Goal: Find specific page/section: Find specific page/section

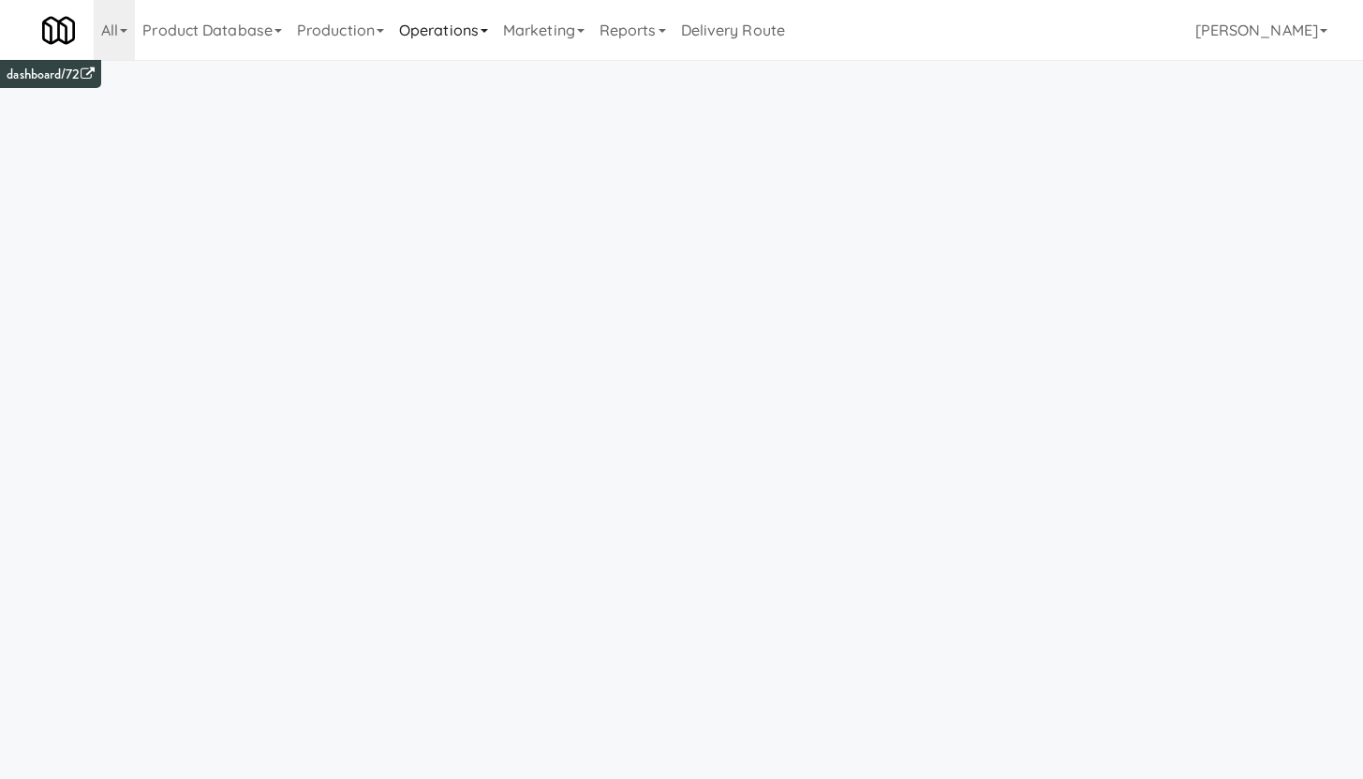
click at [461, 33] on link "Operations" at bounding box center [443, 30] width 104 height 60
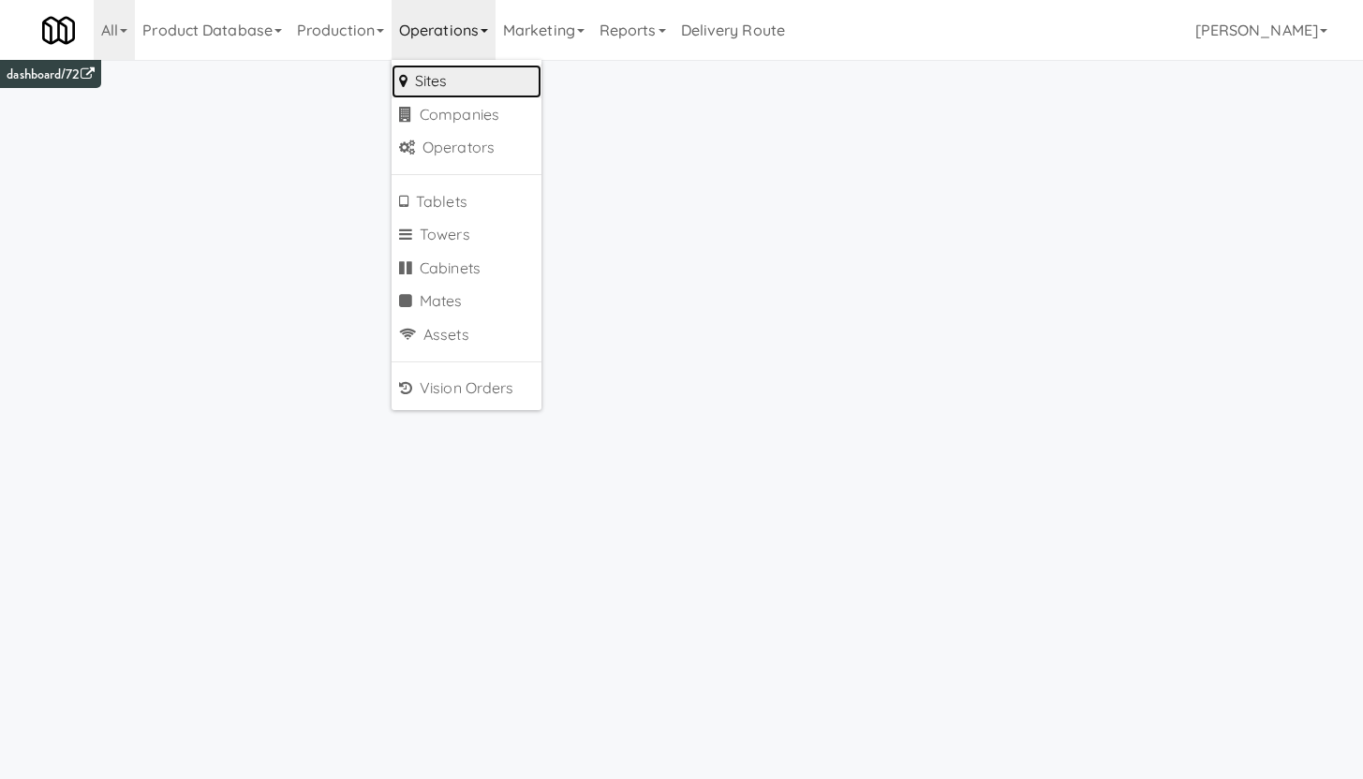
click at [449, 81] on link "Sites" at bounding box center [466, 82] width 150 height 34
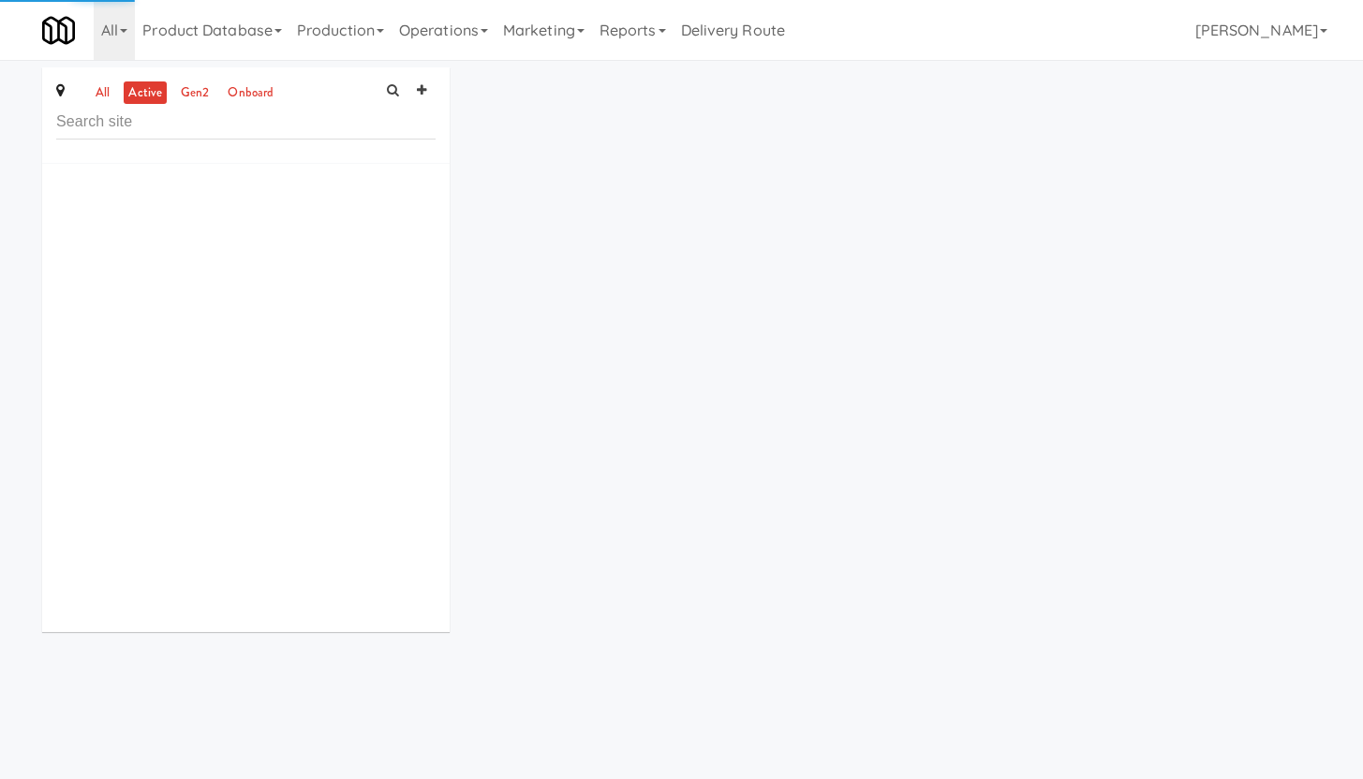
click at [189, 123] on input "text" at bounding box center [245, 122] width 379 height 35
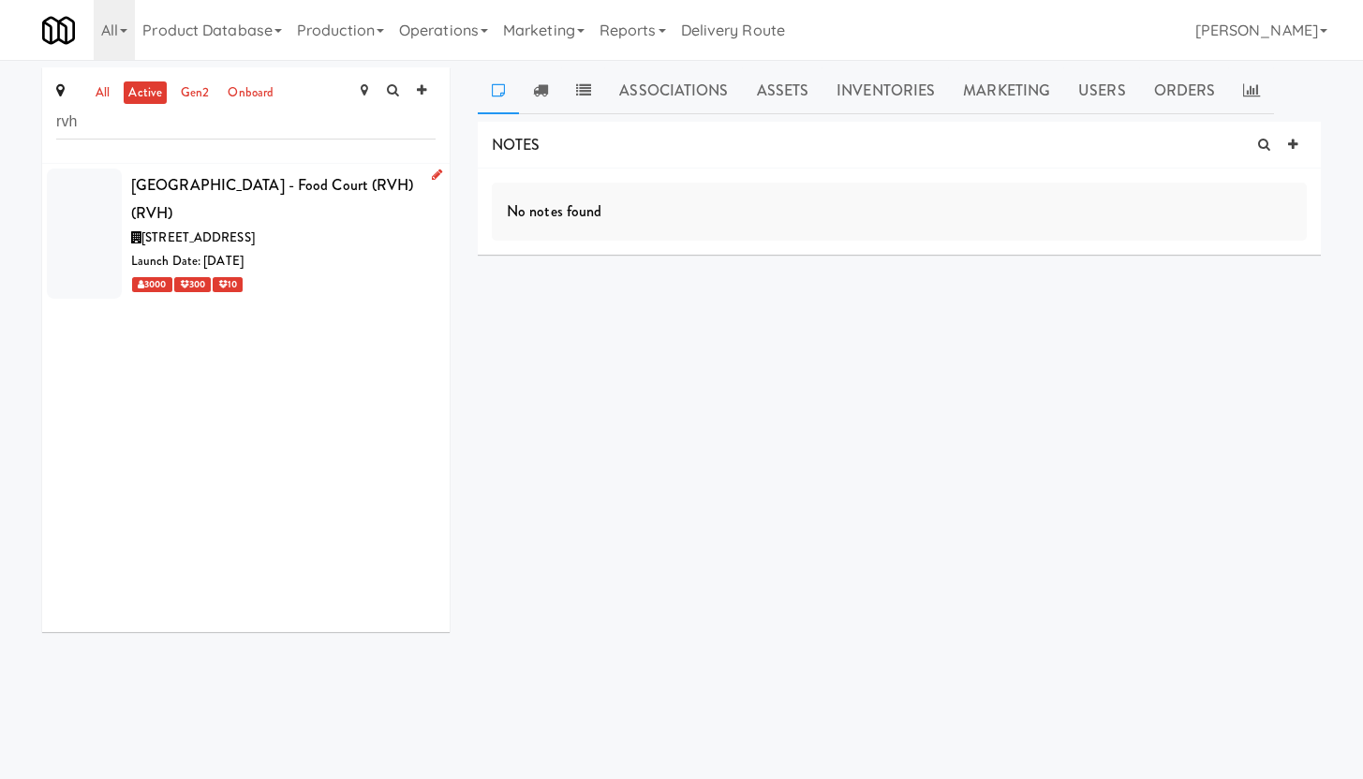
type input "rvh"
drag, startPoint x: 130, startPoint y: 185, endPoint x: 405, endPoint y: 189, distance: 274.4
click at [405, 189] on div "[GEOGRAPHIC_DATA] - Food Court (RVH) (RVH)" at bounding box center [283, 198] width 304 height 55
